Goal: Navigation & Orientation: Find specific page/section

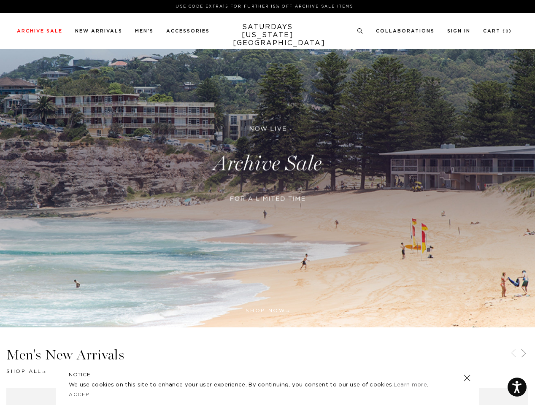
click at [267, 203] on div at bounding box center [267, 209] width 205 height 17
click at [359, 186] on link at bounding box center [359, 186] width 8 height 8
click at [360, 31] on icon at bounding box center [360, 30] width 6 height 5
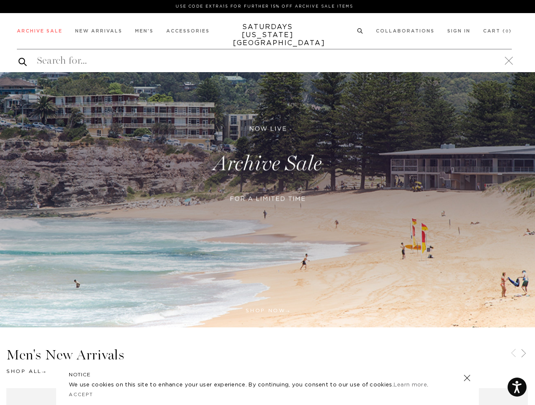
click at [513, 354] on icon at bounding box center [513, 353] width 10 height 10
click at [524, 354] on icon at bounding box center [524, 353] width 10 height 10
click at [467, 378] on link at bounding box center [467, 378] width 12 height 12
